Goal: Check status: Check status

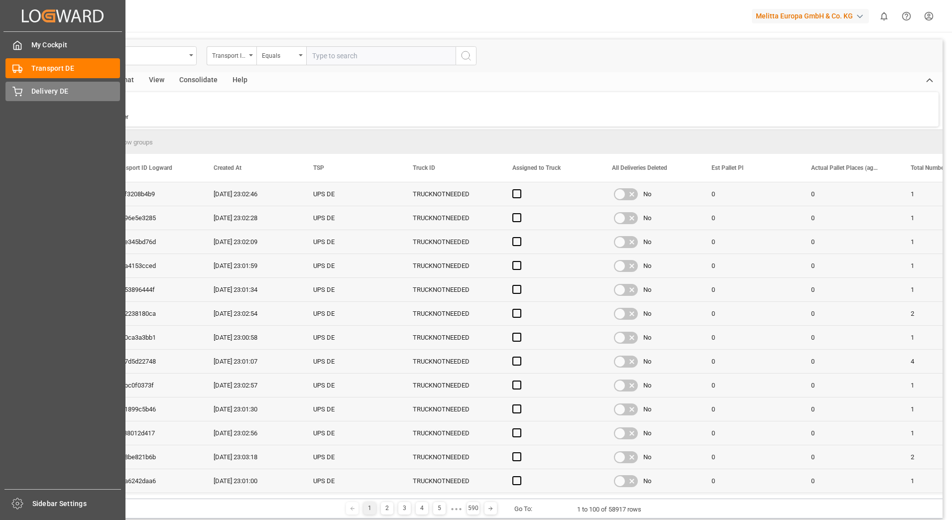
click at [17, 93] on icon at bounding box center [17, 92] width 10 height 10
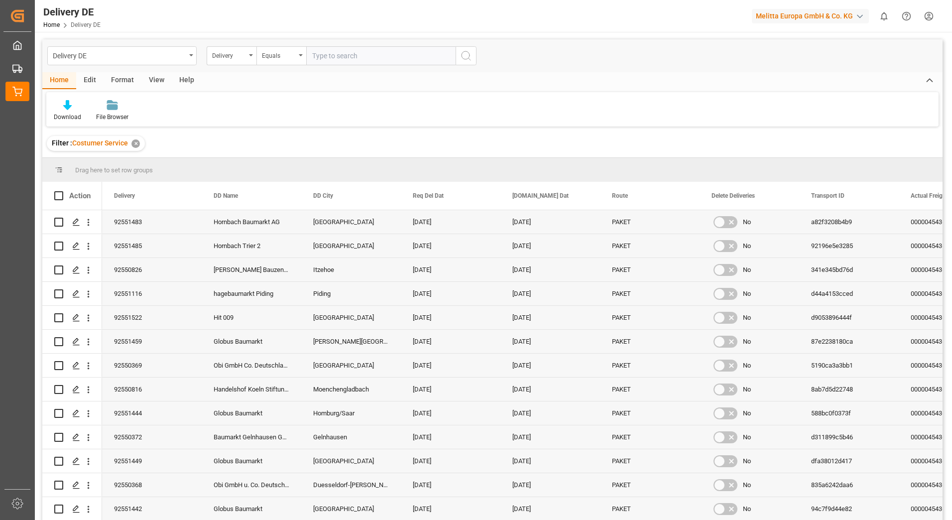
click at [349, 51] on input "text" at bounding box center [380, 55] width 149 height 19
type input "92548819"
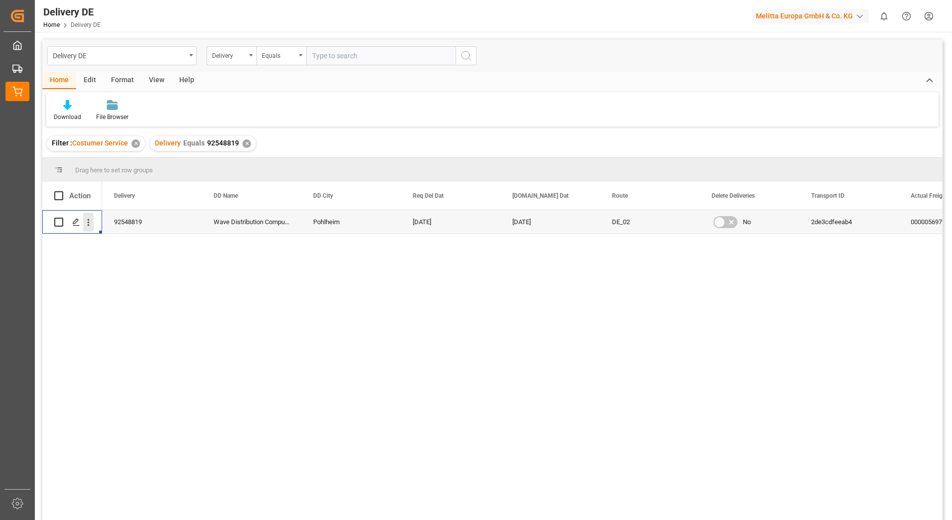
click at [88, 219] on icon "open menu" at bounding box center [88, 222] width 10 height 10
click at [108, 240] on span "Press SPACE to select this row." at bounding box center [99, 243] width 17 height 10
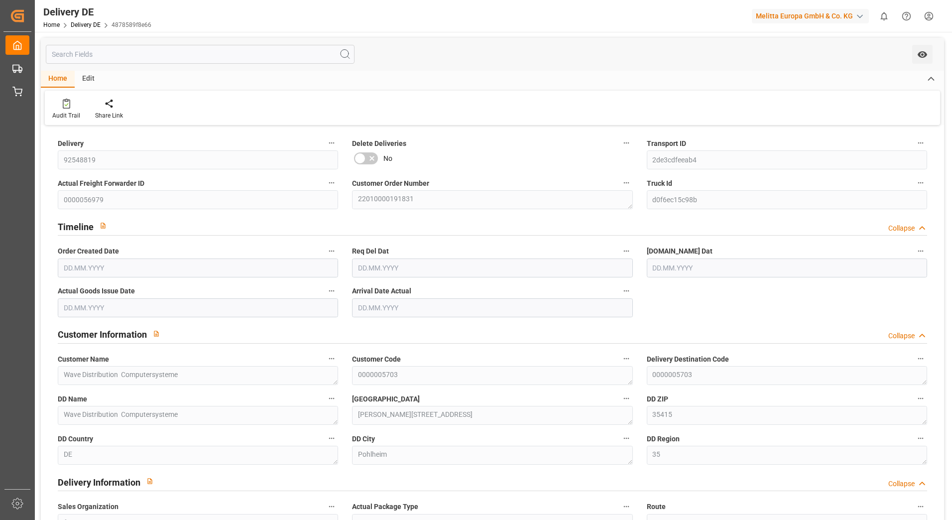
type input "1"
type input "13.08.2025"
type input "[DATE]"
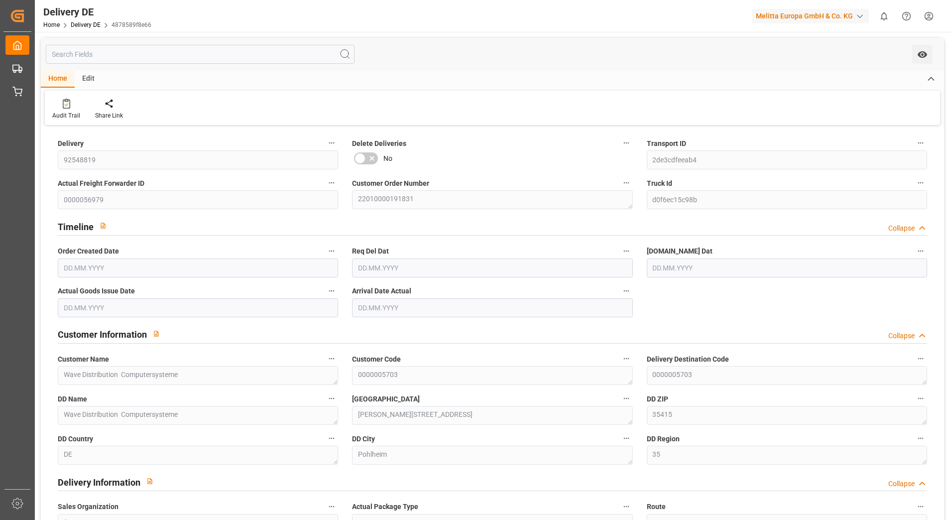
type input "[DATE]"
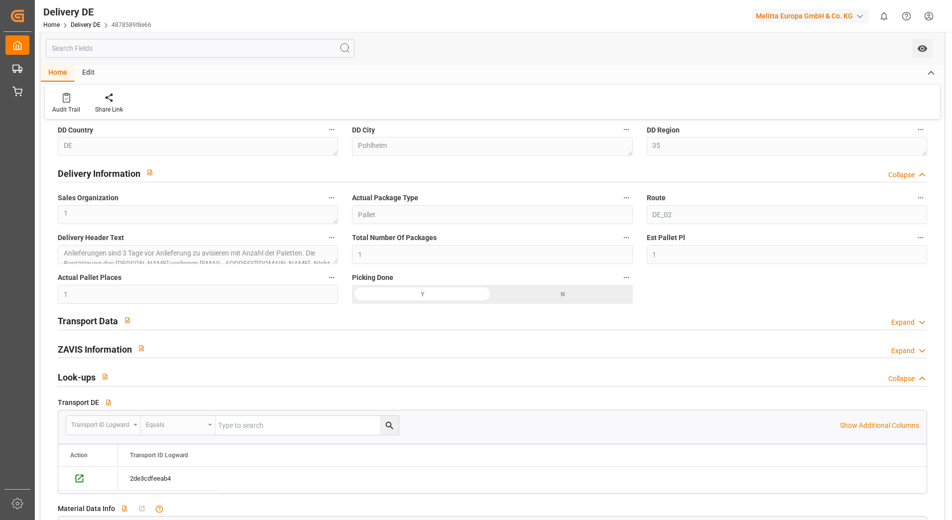
scroll to position [498, 0]
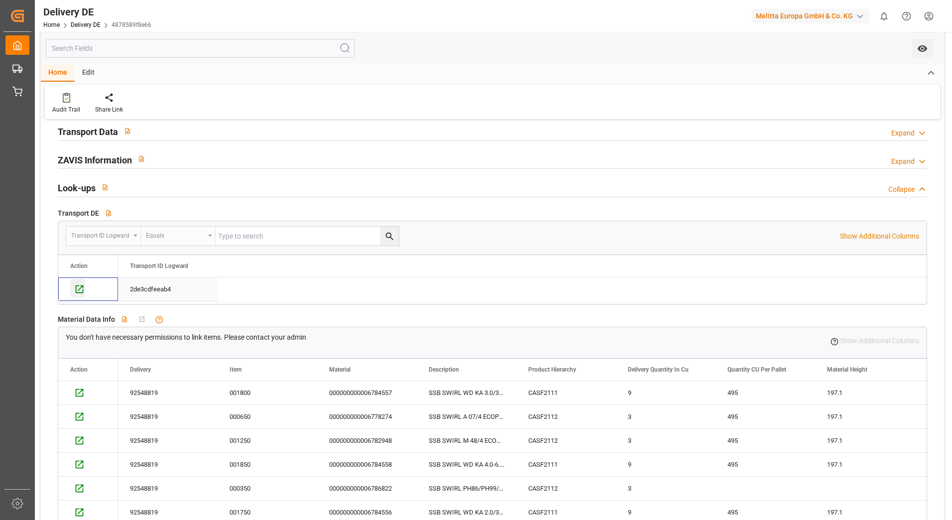
click at [82, 290] on icon "Press SPACE to select this row." at bounding box center [79, 289] width 10 height 10
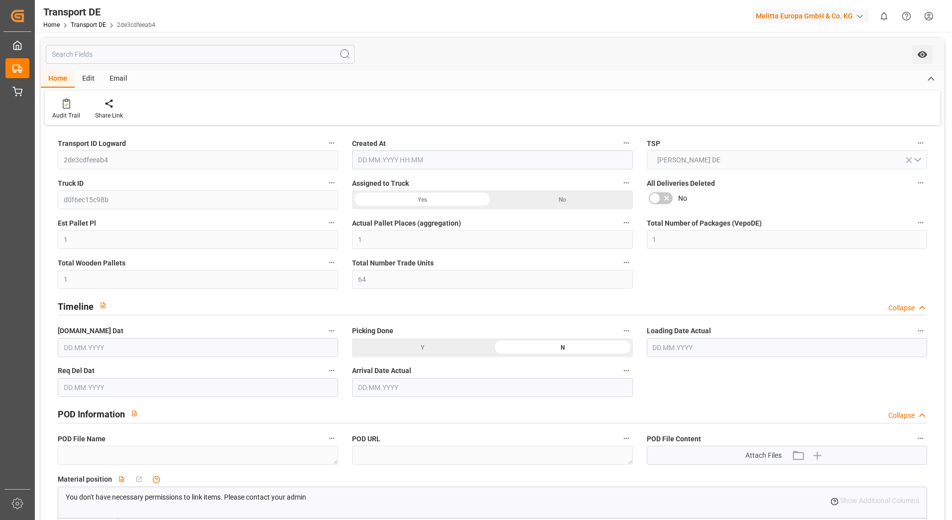
type input "[DATE] 21:01"
type input "[DATE]"
